Goal: Transaction & Acquisition: Purchase product/service

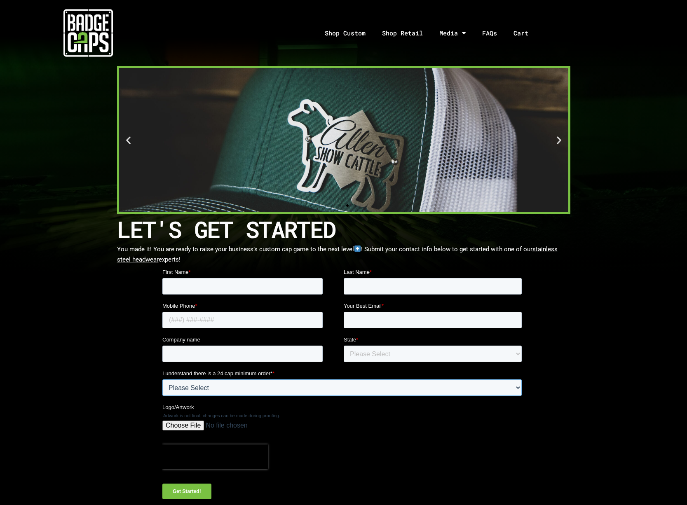
select select "Yes"
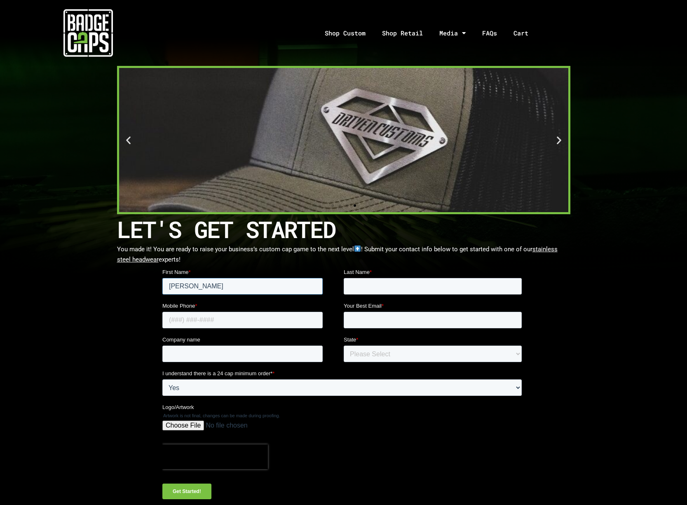
type input "Emma"
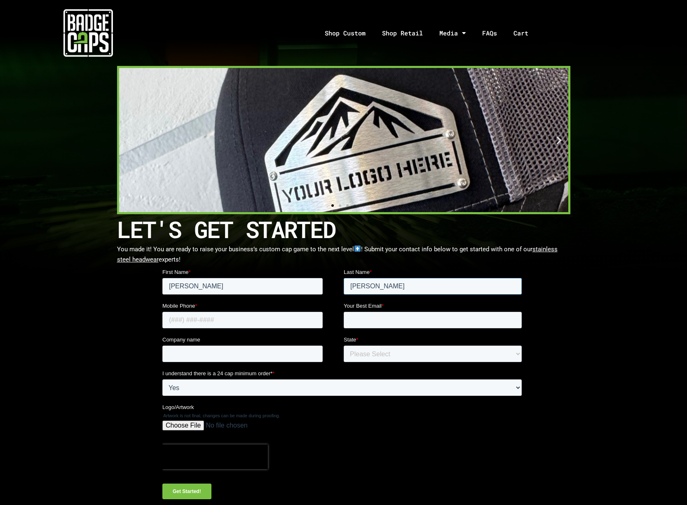
type input "Dearing"
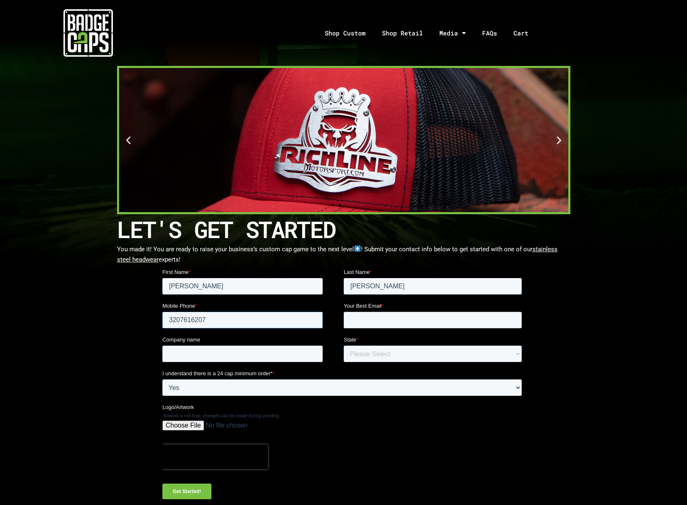
type input "3207616207"
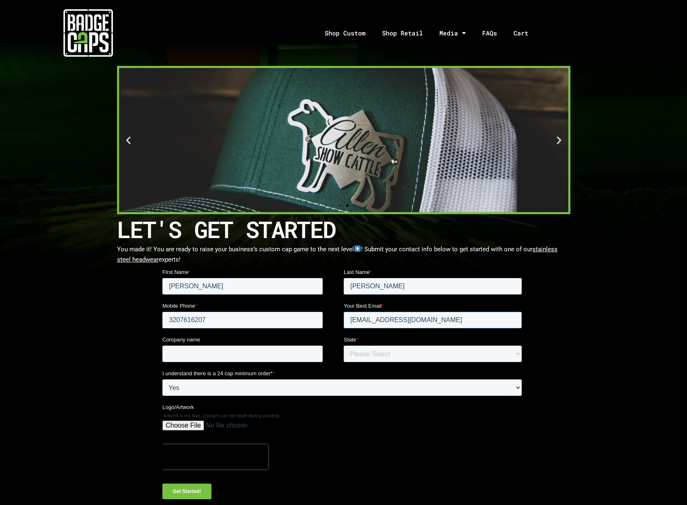
type input "emma@peaksprayfoamllc.com"
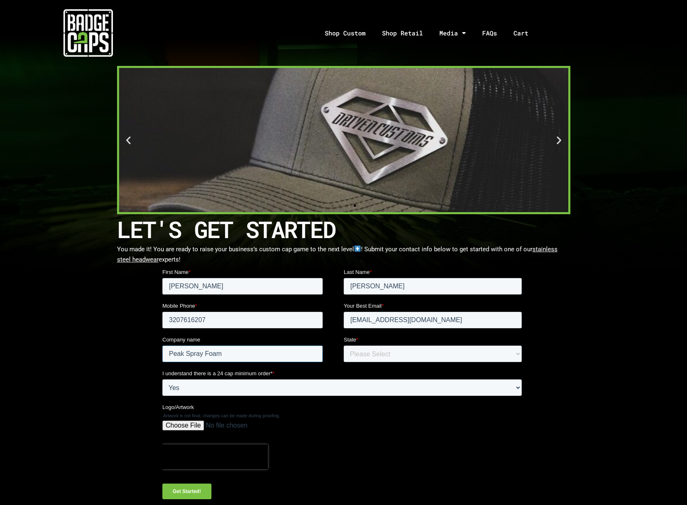
type input "Peak Spray Foam"
select select "Minnesota"
click at [186, 492] on input "Get Started!" at bounding box center [186, 492] width 49 height 16
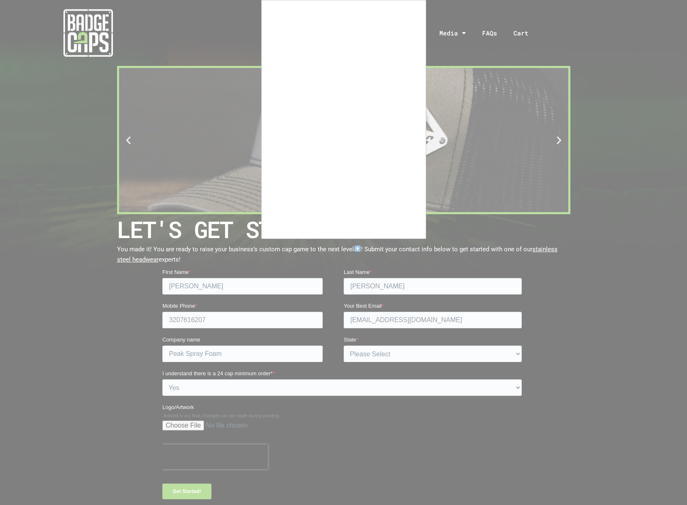
click at [153, 379] on div at bounding box center [343, 252] width 687 height 505
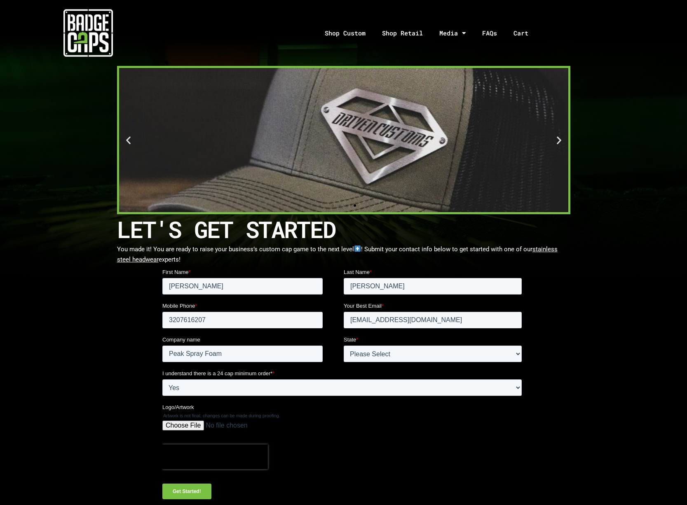
click at [183, 426] on input "Logo/Artwork" at bounding box center [341, 429] width 359 height 16
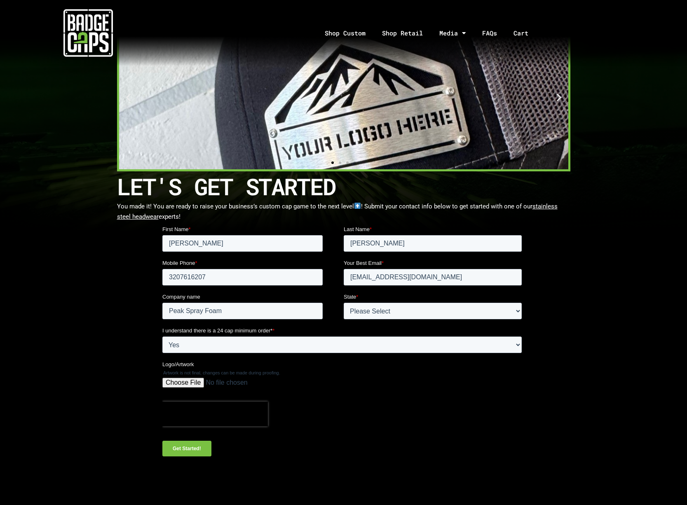
scroll to position [42, 0]
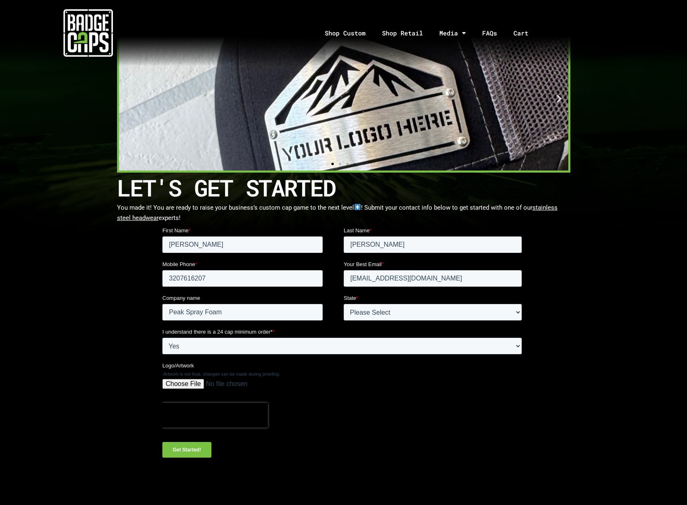
click at [194, 384] on input "Logo/Artwork" at bounding box center [341, 387] width 359 height 16
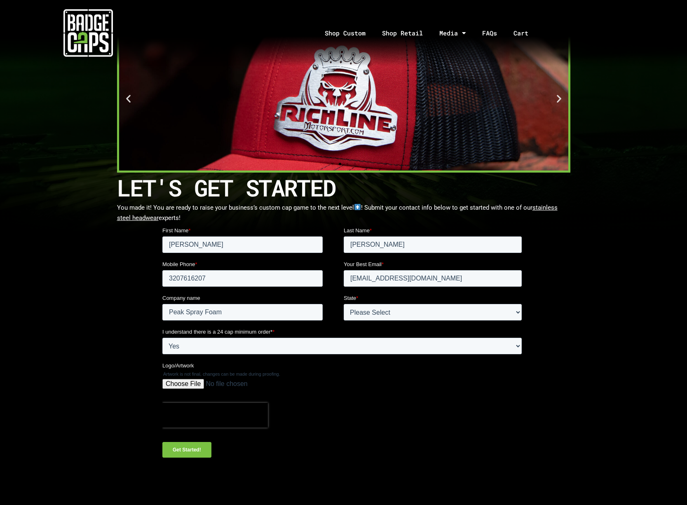
type input "C:\fakepath\Peak-NO#Metro-RGB.jpg"
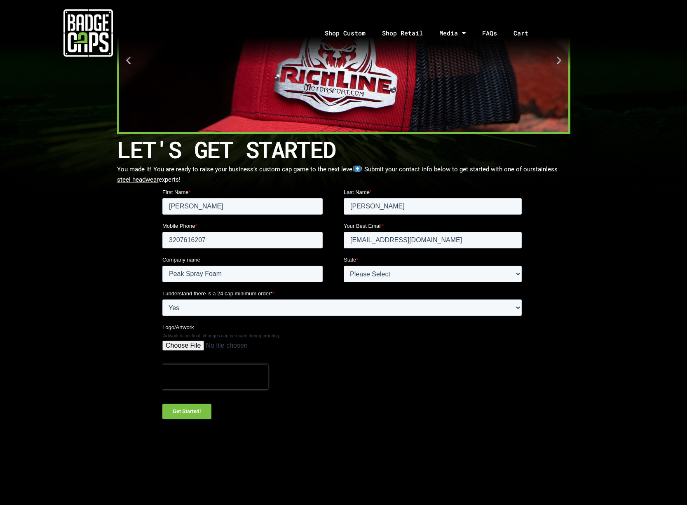
scroll to position [80, 0]
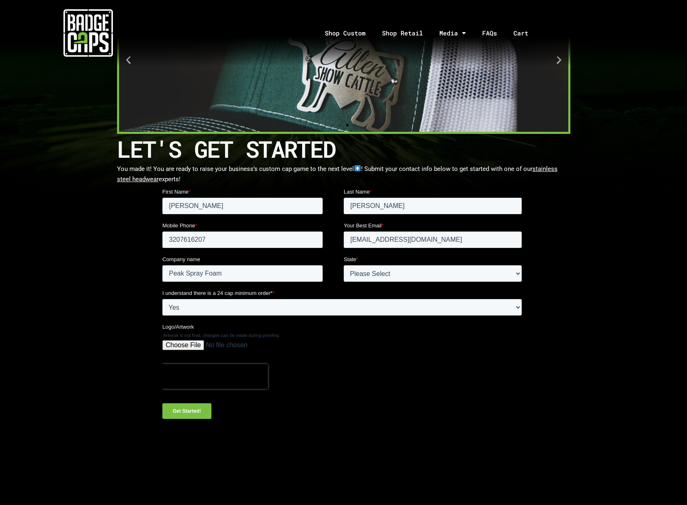
click at [193, 410] on input "Get Started!" at bounding box center [186, 412] width 49 height 16
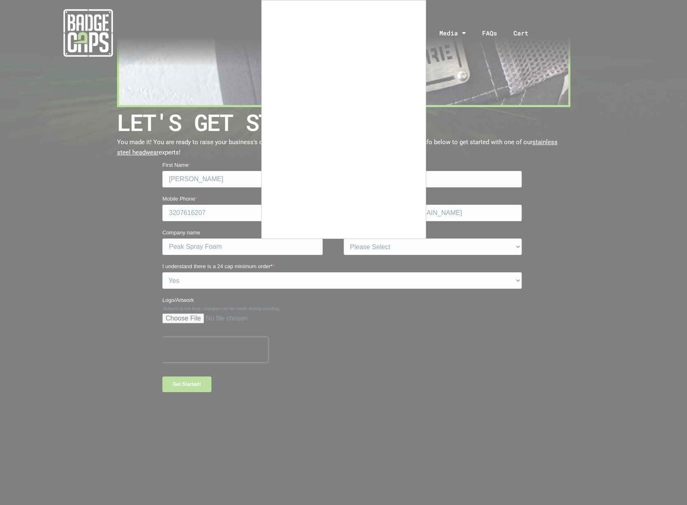
scroll to position [102, 0]
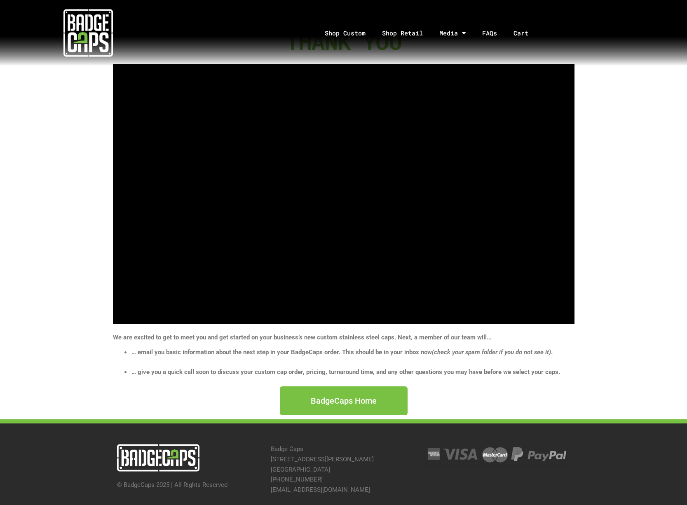
scroll to position [49, 0]
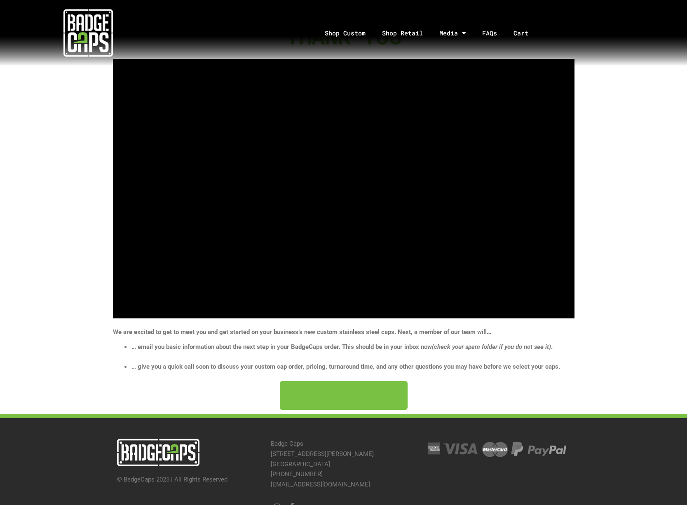
click at [320, 399] on link "BadgeCaps Home" at bounding box center [344, 395] width 128 height 29
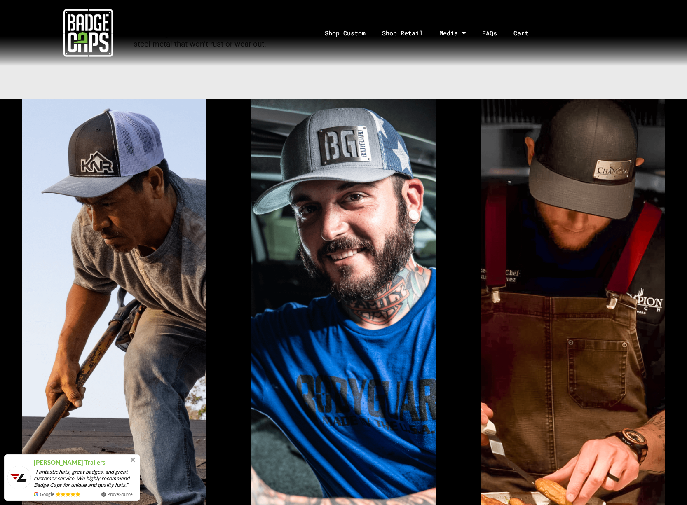
scroll to position [405, 0]
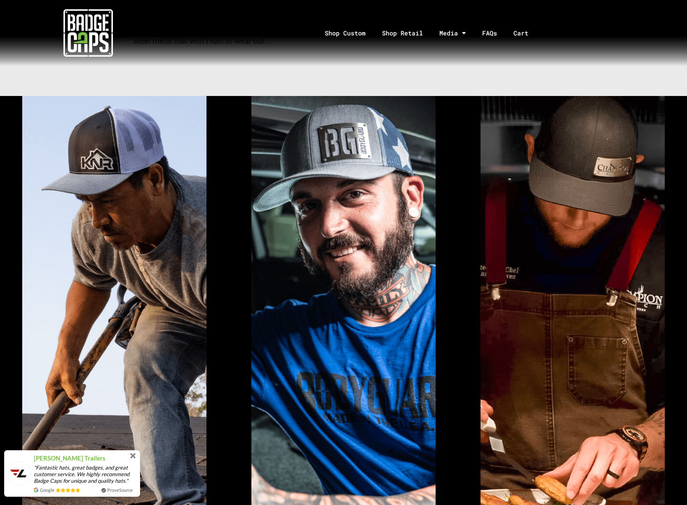
click at [133, 458] on span at bounding box center [133, 455] width 9 height 9
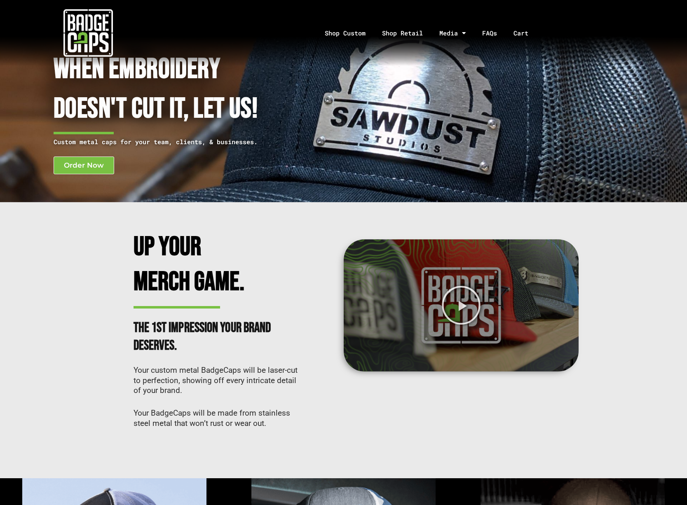
scroll to position [24, 0]
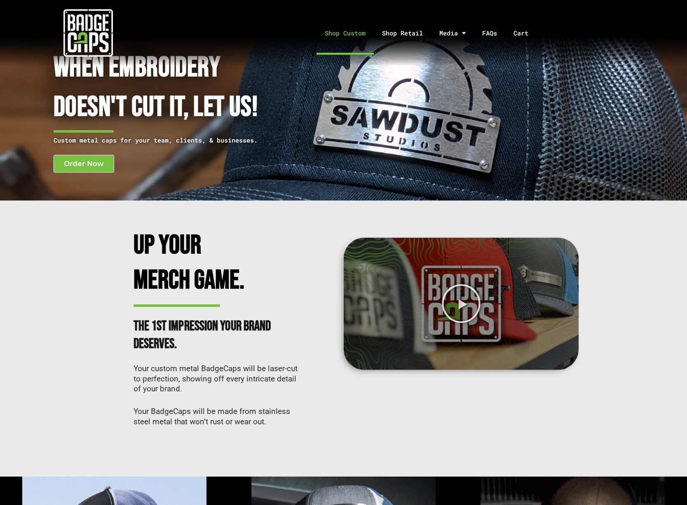
click at [343, 35] on link "Shop Custom" at bounding box center [345, 33] width 57 height 43
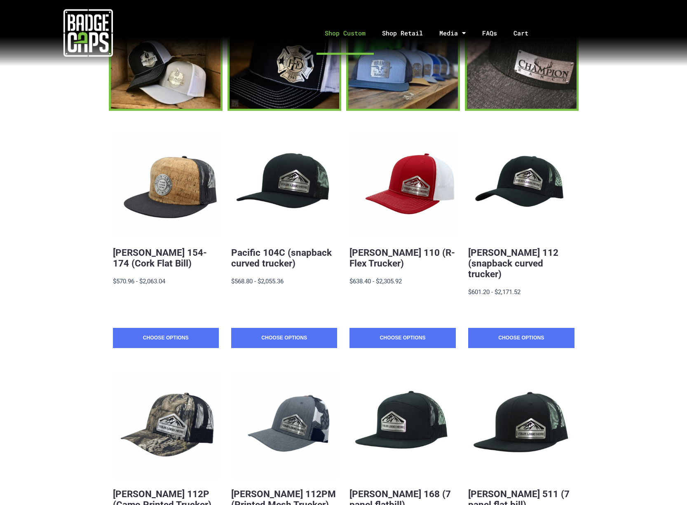
scroll to position [89, 0]
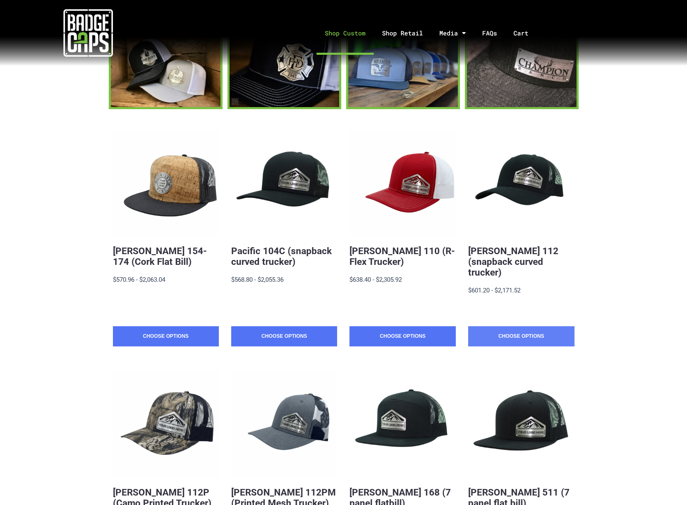
click at [529, 326] on link "Choose Options" at bounding box center [521, 336] width 106 height 21
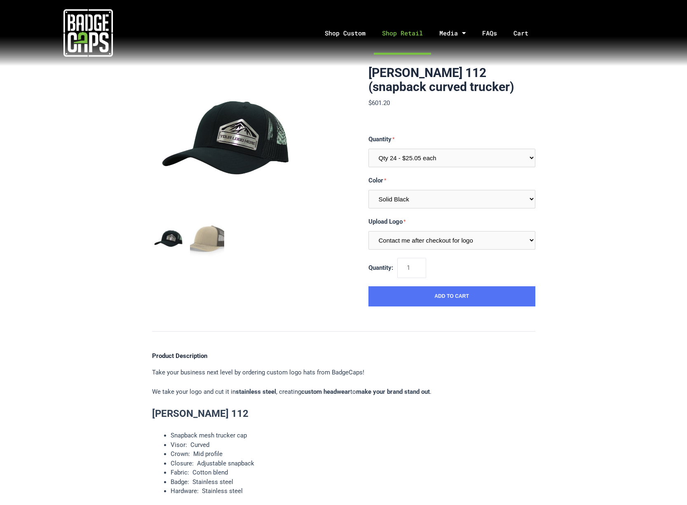
click at [394, 30] on link "Shop Retail" at bounding box center [402, 33] width 57 height 43
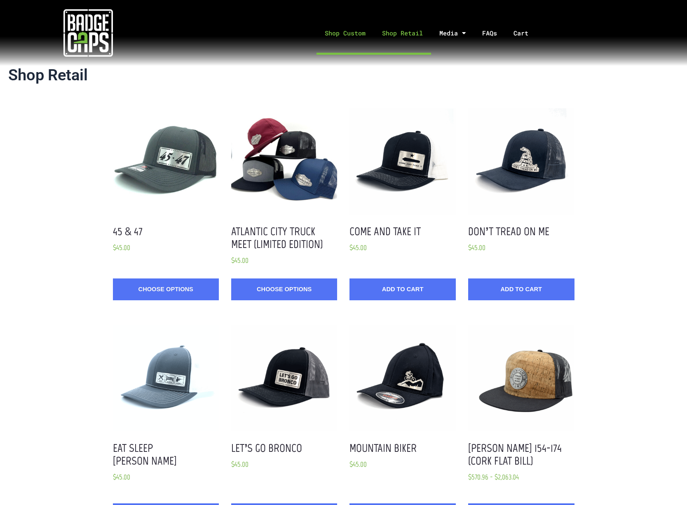
click at [339, 31] on link "Shop Custom" at bounding box center [345, 33] width 57 height 43
